Goal: Navigation & Orientation: Find specific page/section

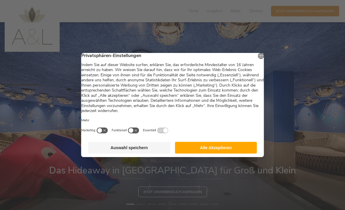
click at [238, 153] on button "Alle Akzeptieren" at bounding box center [216, 148] width 82 height 12
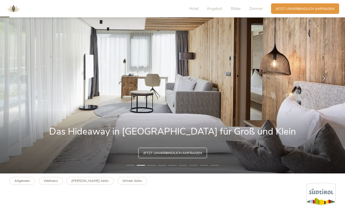
scroll to position [39, 0]
click at [154, 173] on img at bounding box center [172, 78] width 345 height 190
click at [154, 167] on li "3" at bounding box center [151, 165] width 8 height 5
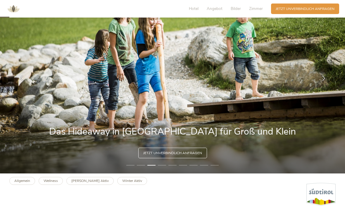
click at [167, 173] on img at bounding box center [172, 78] width 345 height 190
click at [165, 167] on li "4" at bounding box center [162, 165] width 8 height 5
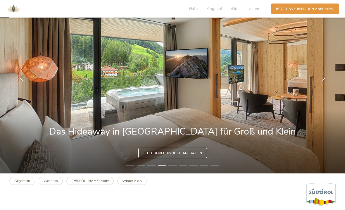
click at [178, 173] on img at bounding box center [172, 78] width 345 height 190
click at [183, 173] on img at bounding box center [172, 78] width 345 height 190
click at [174, 167] on li "5" at bounding box center [172, 165] width 8 height 5
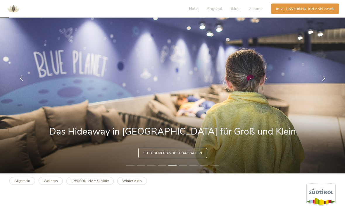
click at [183, 167] on li "6" at bounding box center [183, 165] width 8 height 5
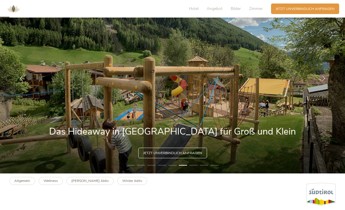
click at [188, 173] on img at bounding box center [172, 78] width 345 height 190
click at [193, 167] on li "7" at bounding box center [193, 165] width 8 height 5
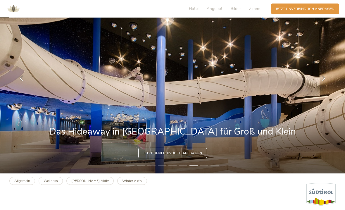
click at [200, 173] on img at bounding box center [172, 78] width 345 height 190
click at [205, 167] on li "8" at bounding box center [204, 165] width 8 height 5
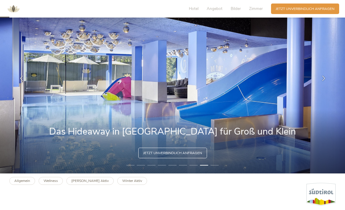
click at [211, 173] on img at bounding box center [172, 78] width 345 height 190
click at [214, 167] on li "9" at bounding box center [214, 165] width 8 height 5
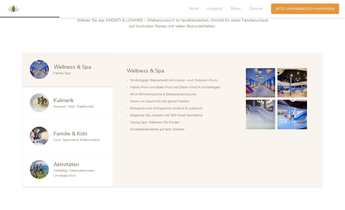
scroll to position [274, 0]
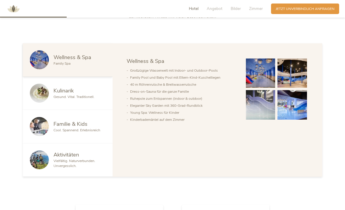
click at [45, 136] on img at bounding box center [39, 126] width 19 height 19
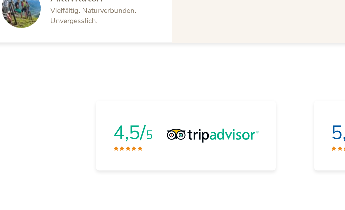
scroll to position [334, 0]
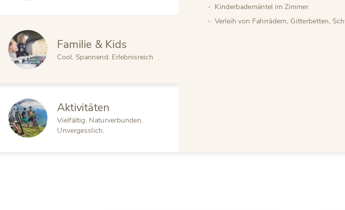
click at [30, 58] on img at bounding box center [39, 67] width 19 height 19
click at [53, 61] on span "Familie & Kids" at bounding box center [70, 64] width 34 height 7
click at [53, 91] on span "Aktivitäten" at bounding box center [65, 94] width 25 height 7
